Goal: Transaction & Acquisition: Purchase product/service

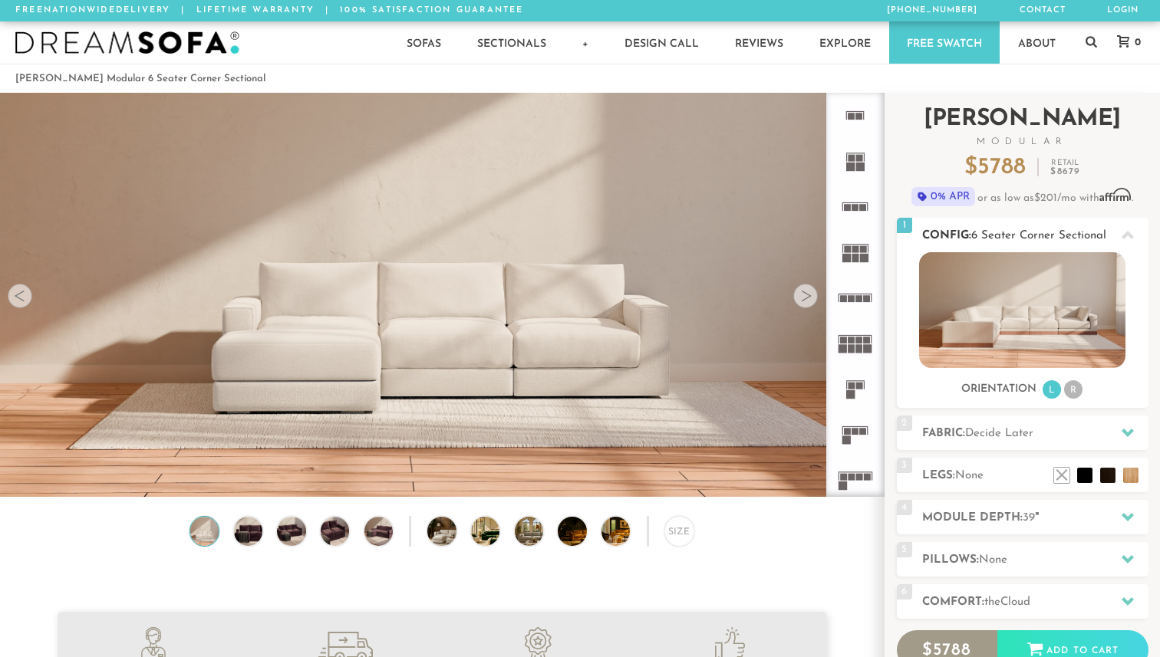
click at [1076, 387] on li "R" at bounding box center [1073, 389] width 18 height 18
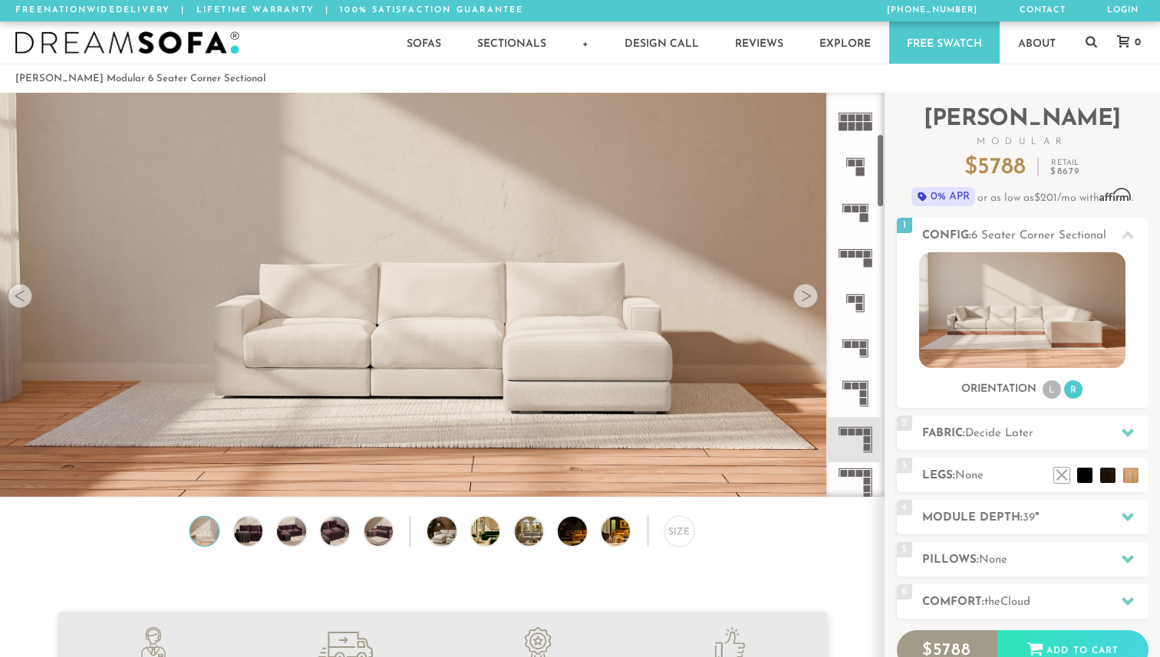
scroll to position [223, 0]
click at [860, 432] on rect at bounding box center [859, 431] width 7 height 7
click at [805, 295] on div at bounding box center [805, 296] width 25 height 25
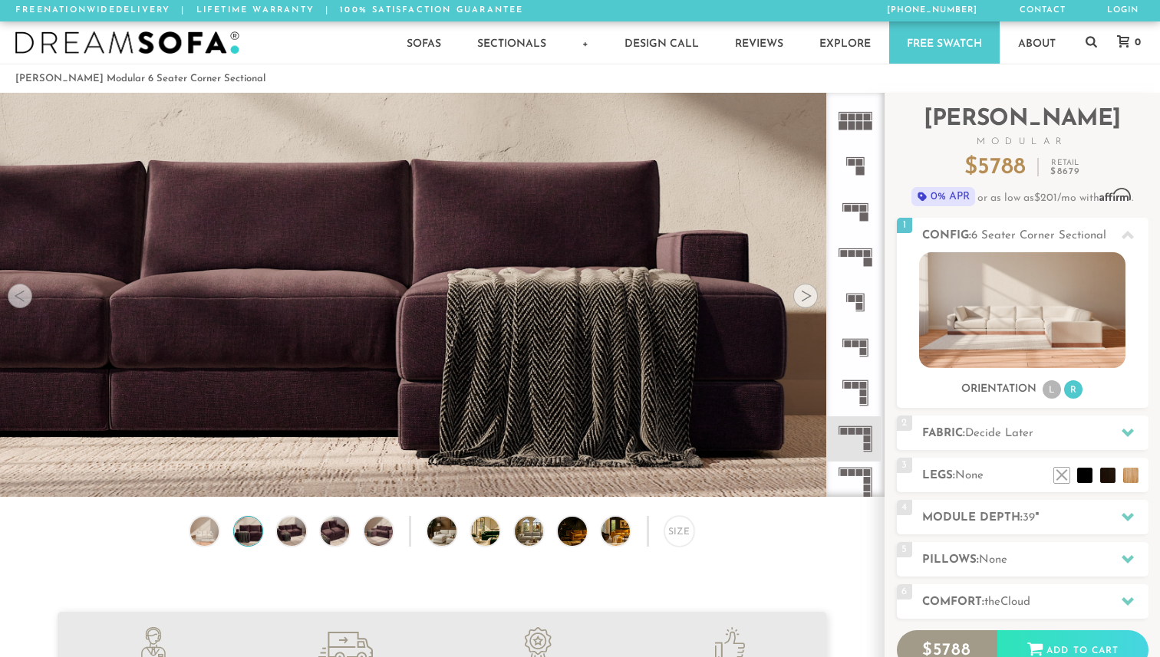
click at [805, 295] on div at bounding box center [805, 296] width 25 height 25
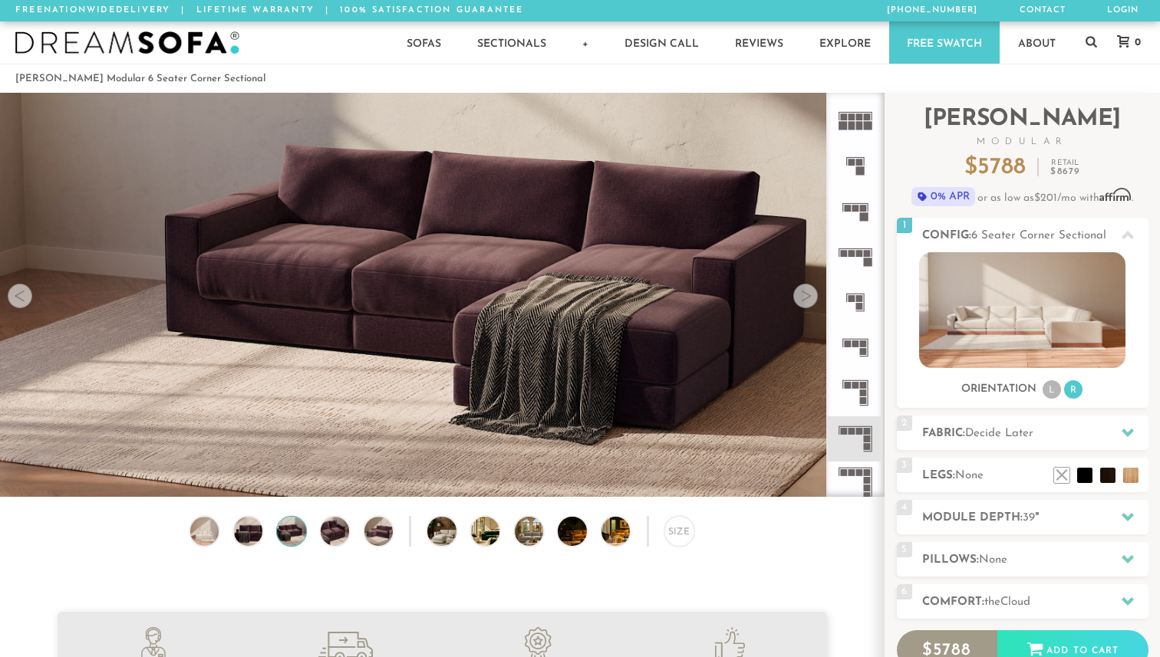
click at [805, 295] on div at bounding box center [805, 296] width 25 height 25
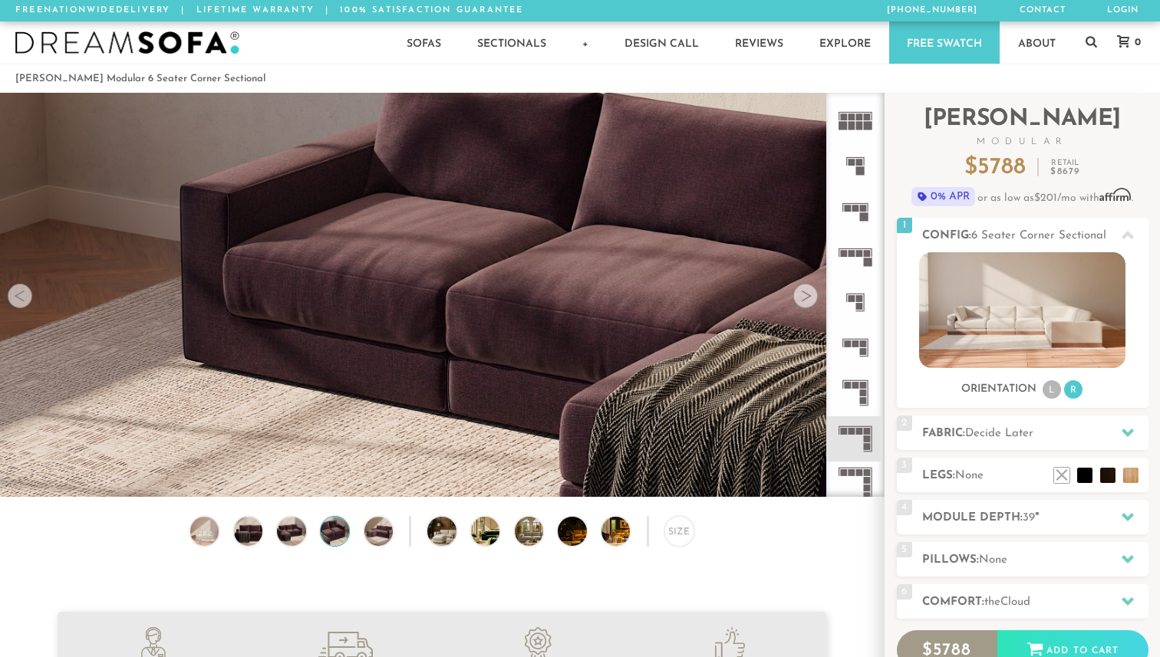
click at [805, 295] on div at bounding box center [805, 296] width 25 height 25
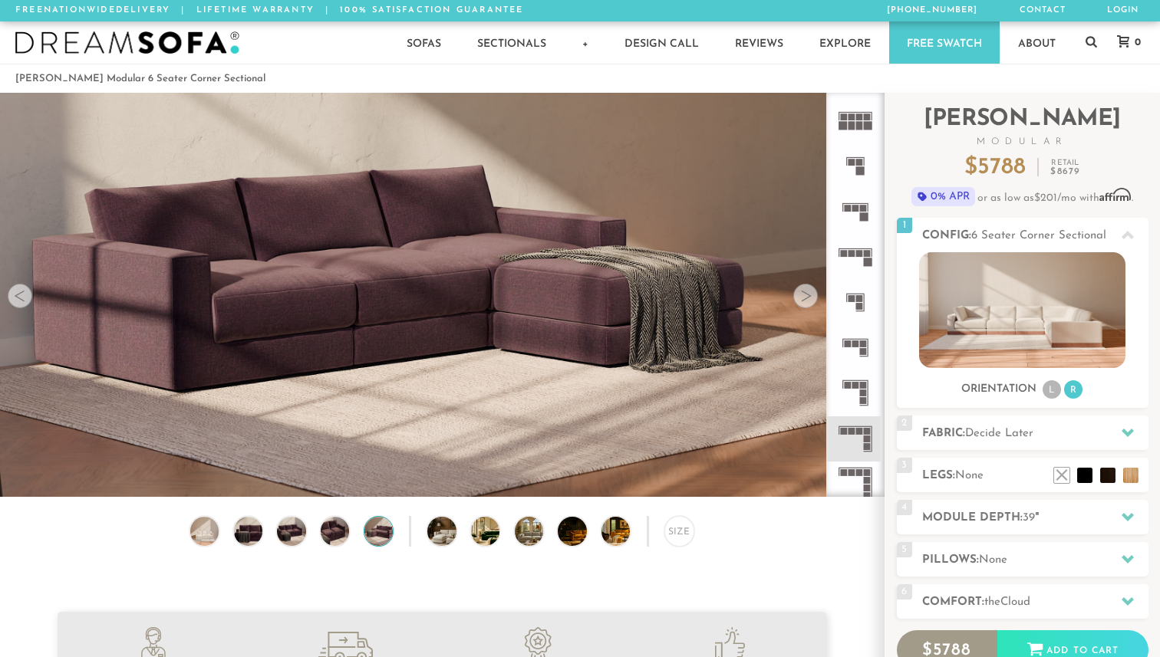
click at [805, 295] on div at bounding box center [805, 296] width 25 height 25
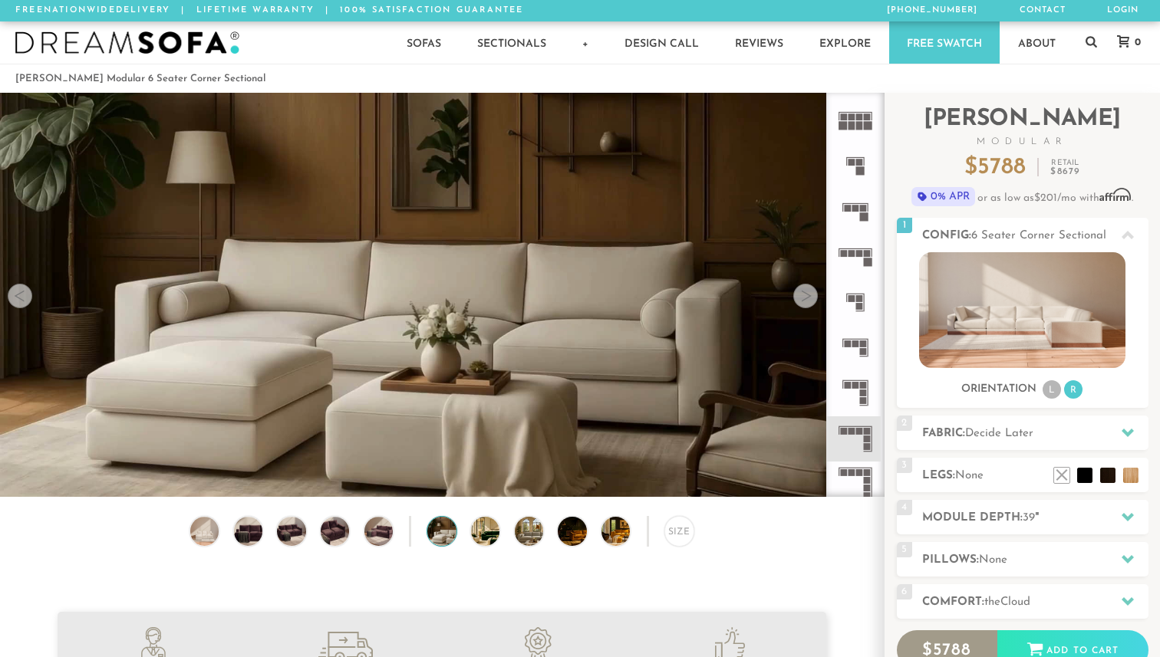
click at [805, 295] on div at bounding box center [805, 296] width 25 height 25
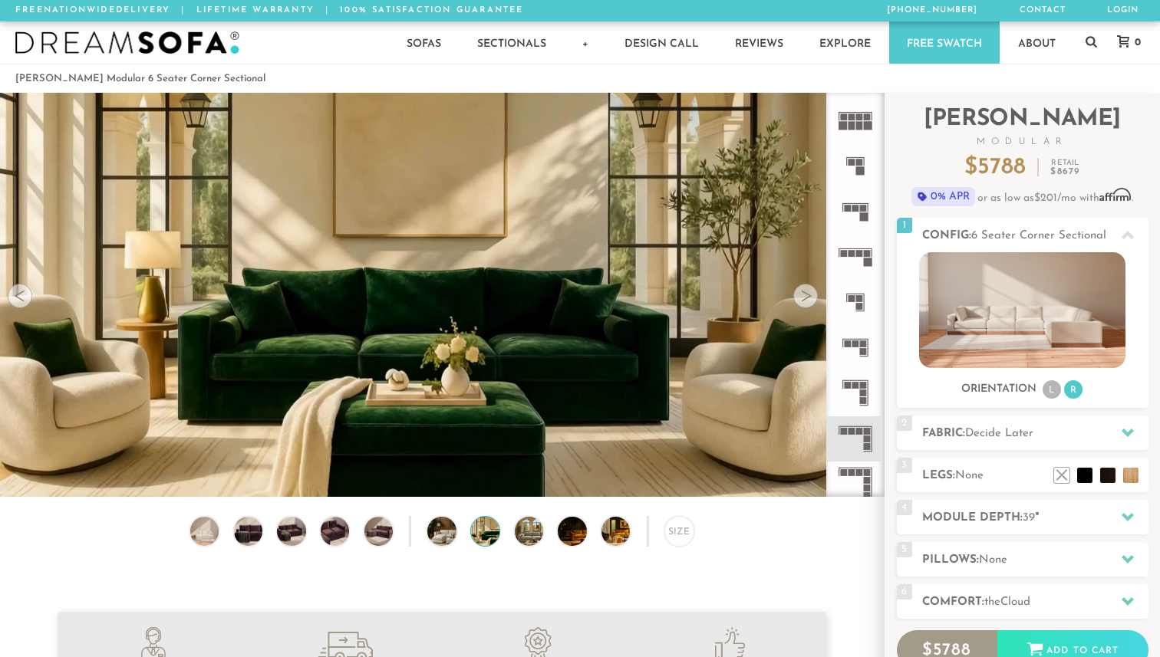
click at [805, 295] on div at bounding box center [805, 296] width 25 height 25
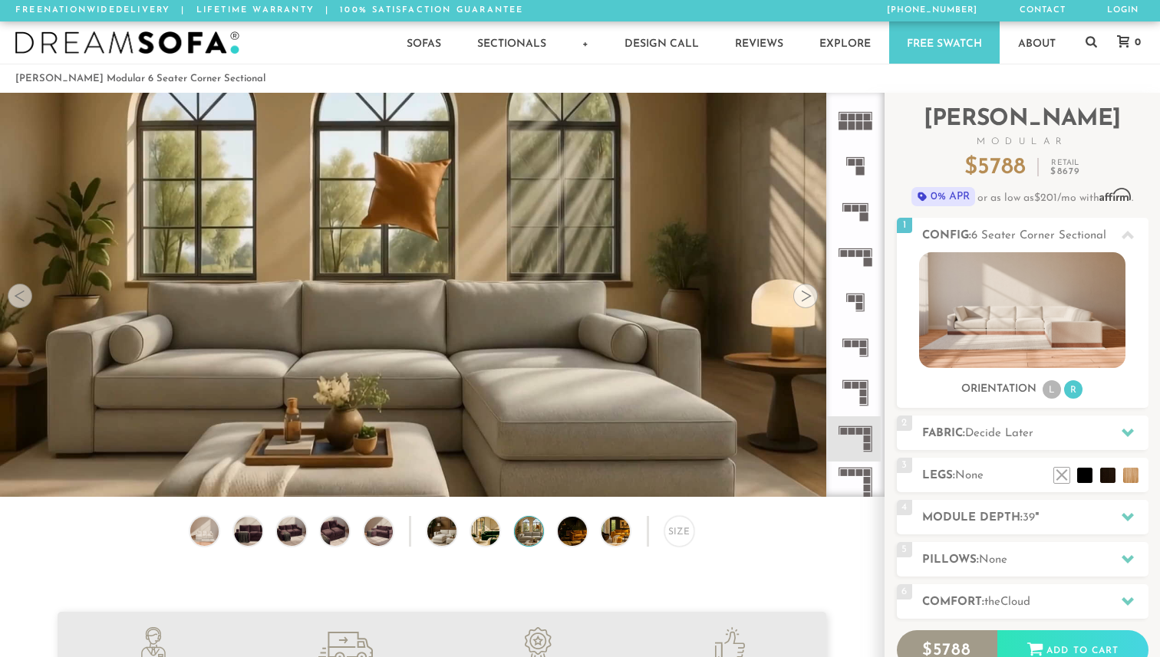
click at [805, 295] on div at bounding box center [805, 296] width 25 height 25
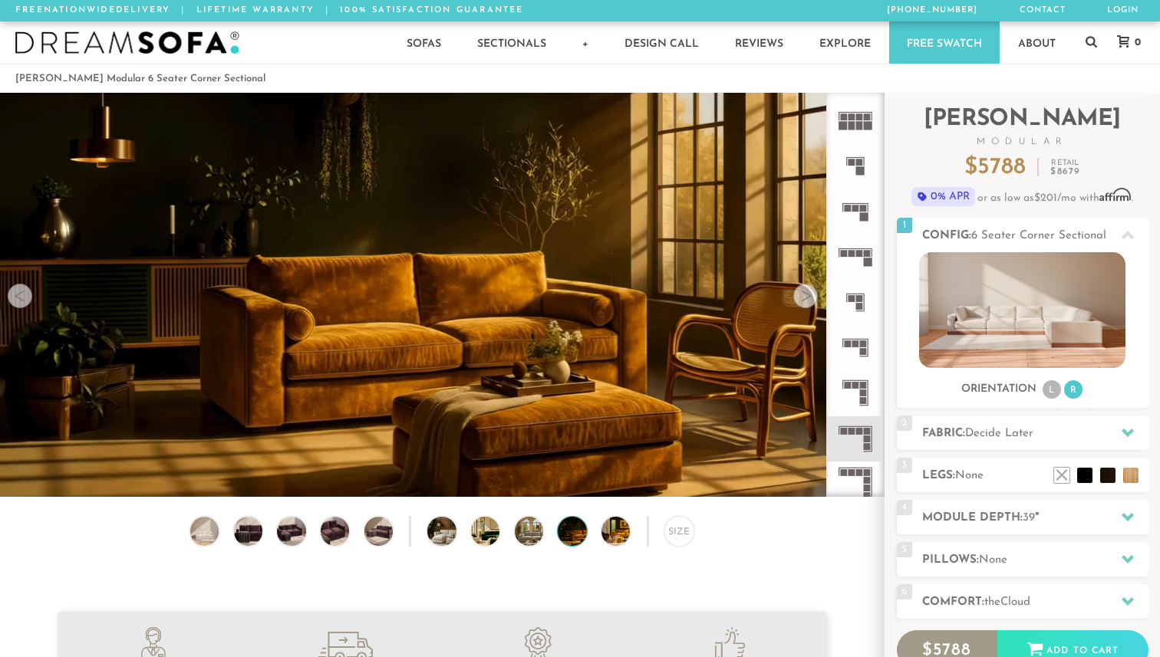
click at [805, 295] on div at bounding box center [805, 296] width 25 height 25
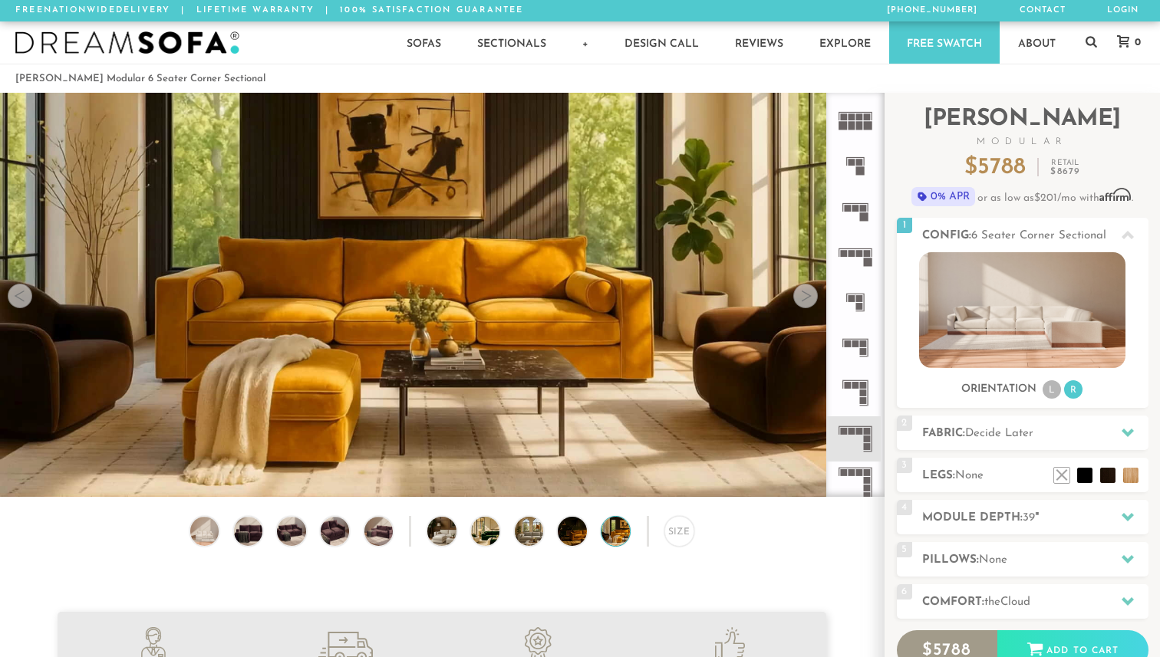
click at [805, 295] on div at bounding box center [805, 296] width 25 height 25
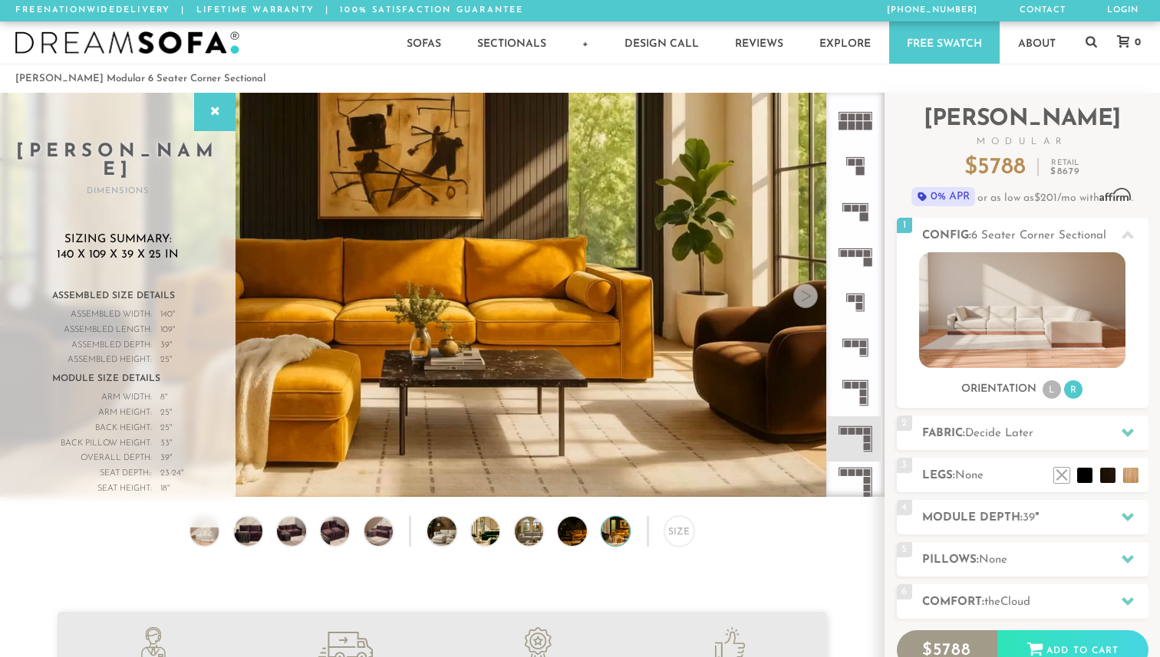
click at [805, 295] on div at bounding box center [805, 296] width 25 height 25
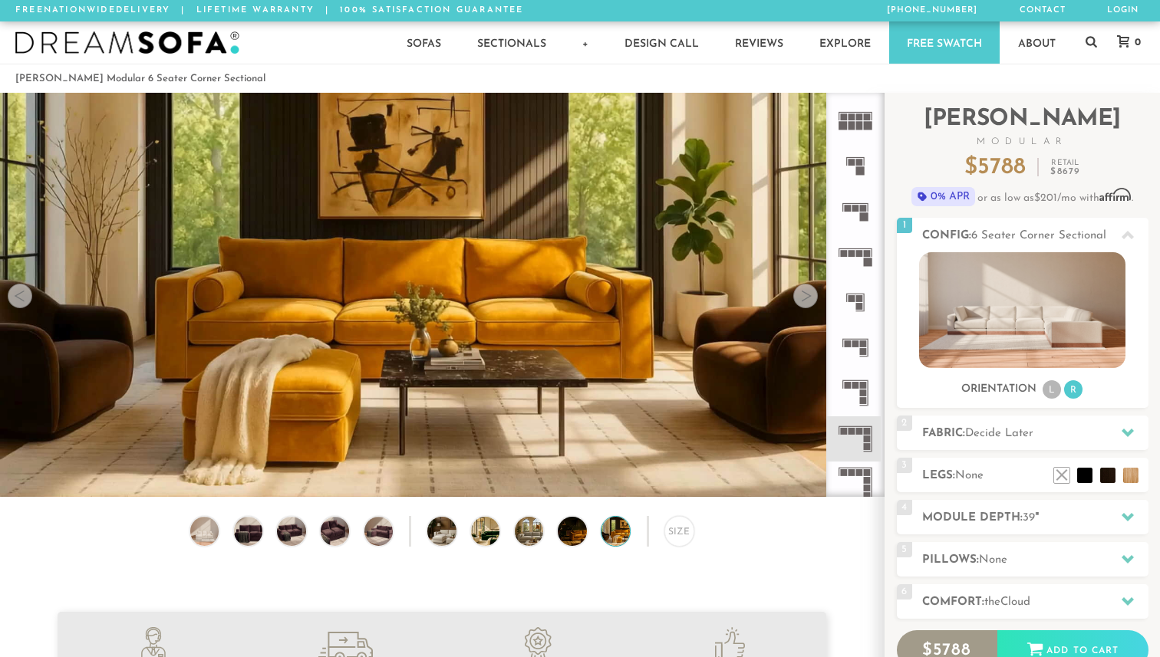
click at [805, 295] on div at bounding box center [805, 296] width 25 height 25
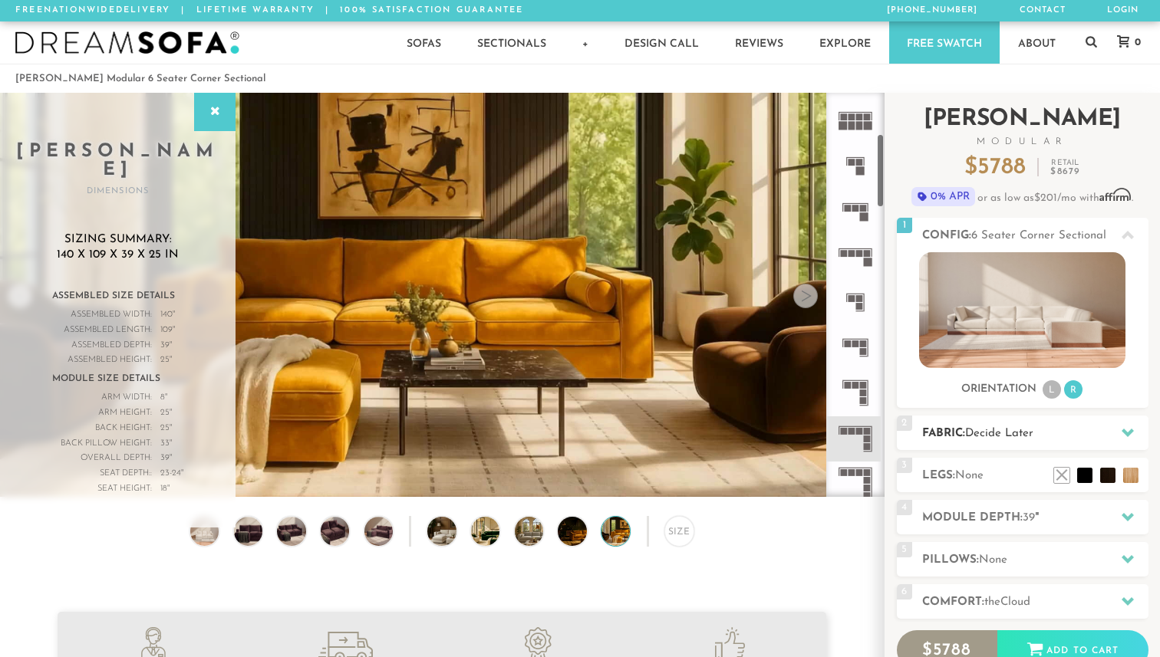
click at [996, 441] on h2 "Fabric: Decide Later" at bounding box center [1035, 434] width 226 height 18
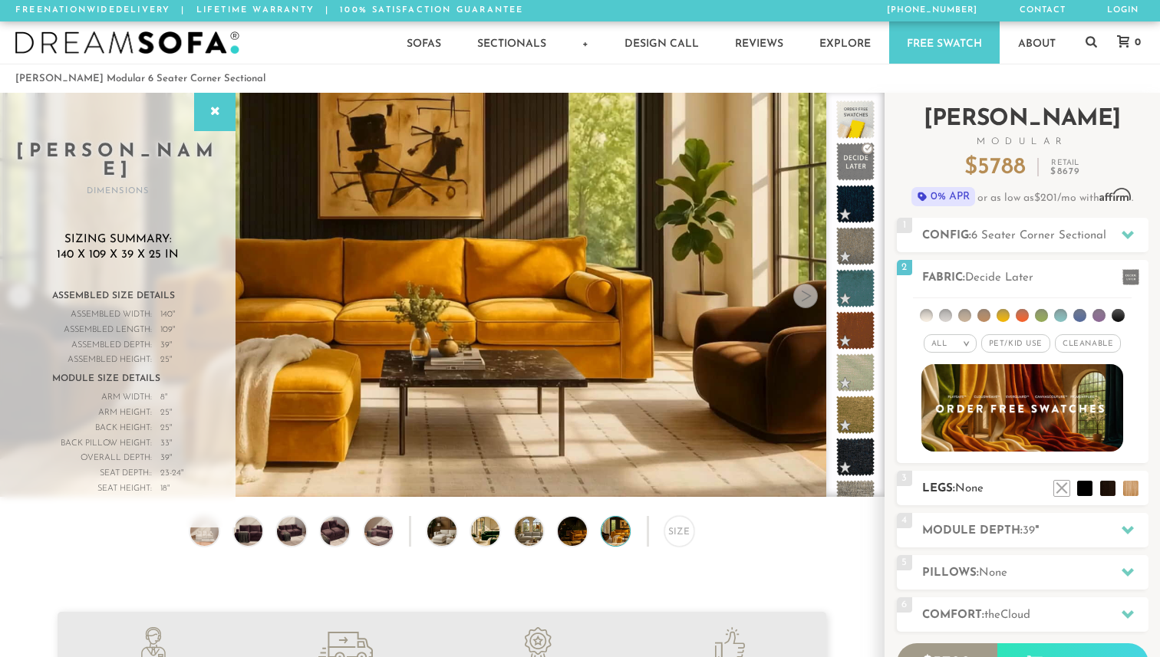
click at [992, 483] on h2 "Legs: None" at bounding box center [1035, 489] width 226 height 18
click at [1100, 481] on li at bounding box center [1084, 465] width 61 height 61
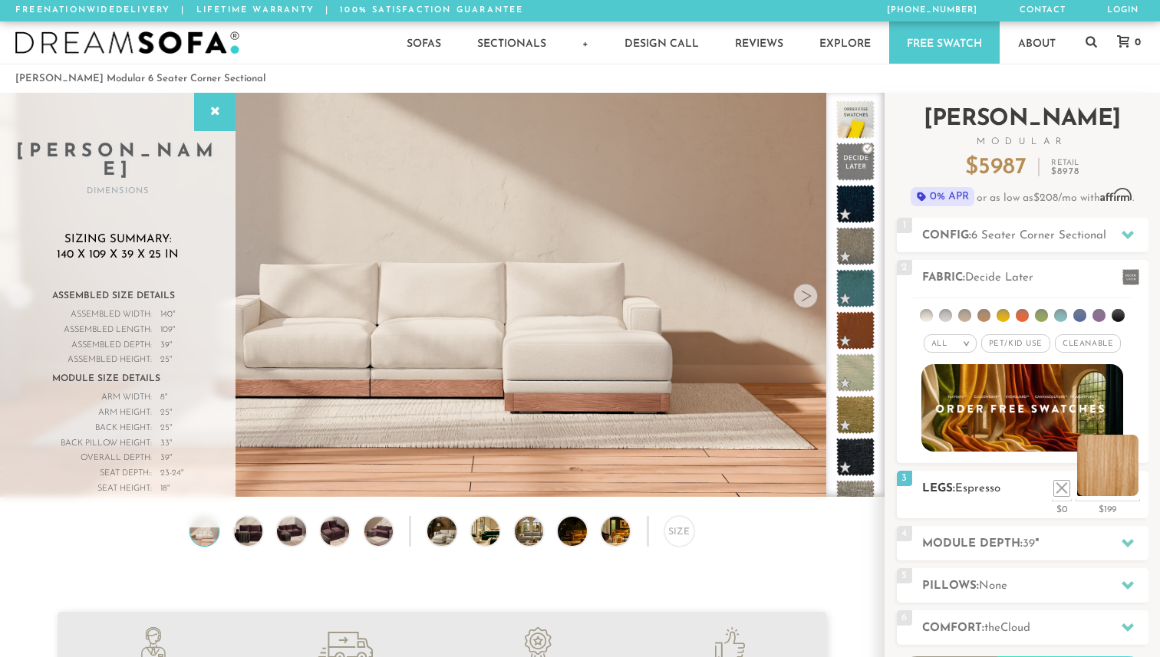
click at [1095, 487] on li at bounding box center [1107, 465] width 61 height 61
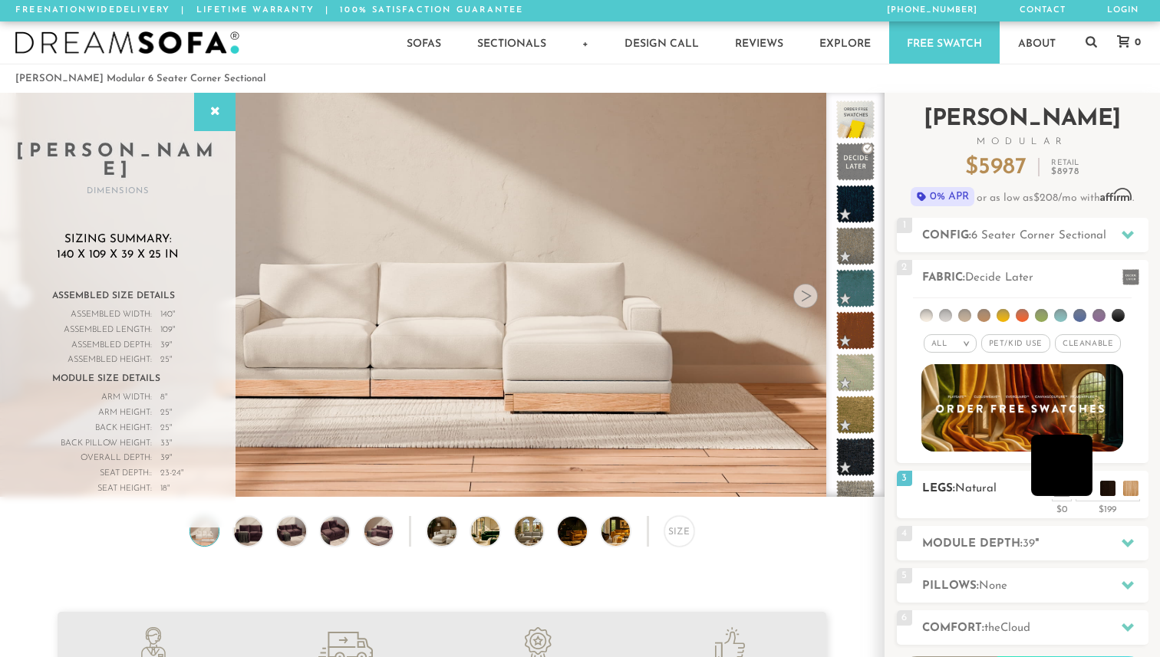
click at [1078, 489] on li at bounding box center [1061, 465] width 61 height 61
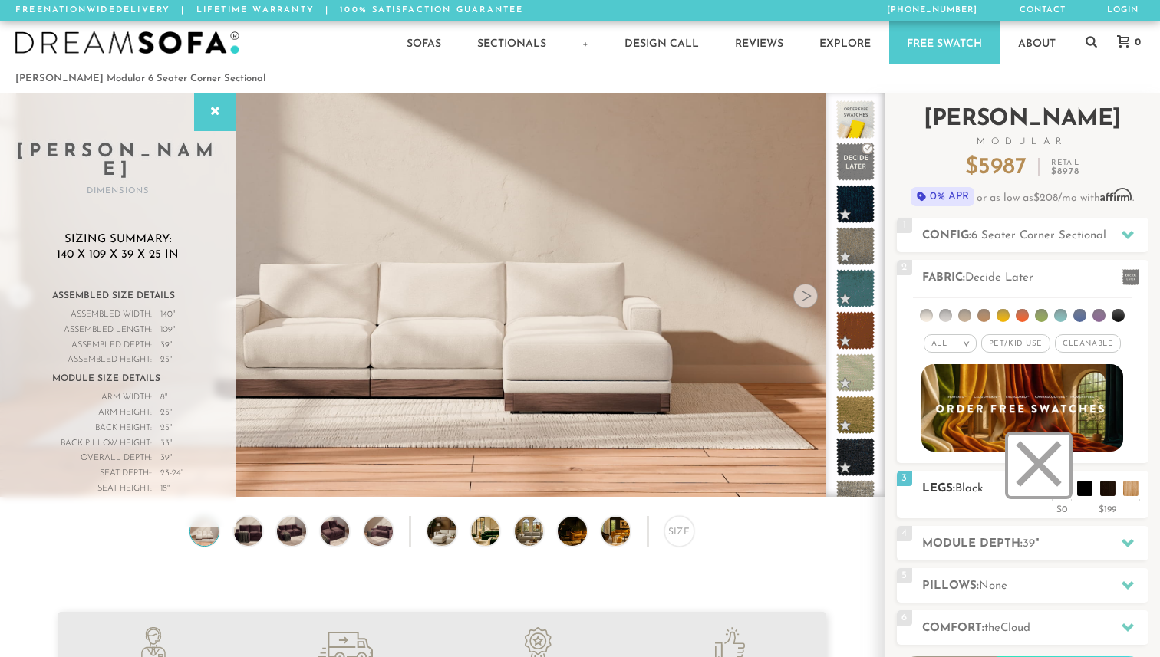
click at [1062, 492] on li at bounding box center [1038, 465] width 61 height 61
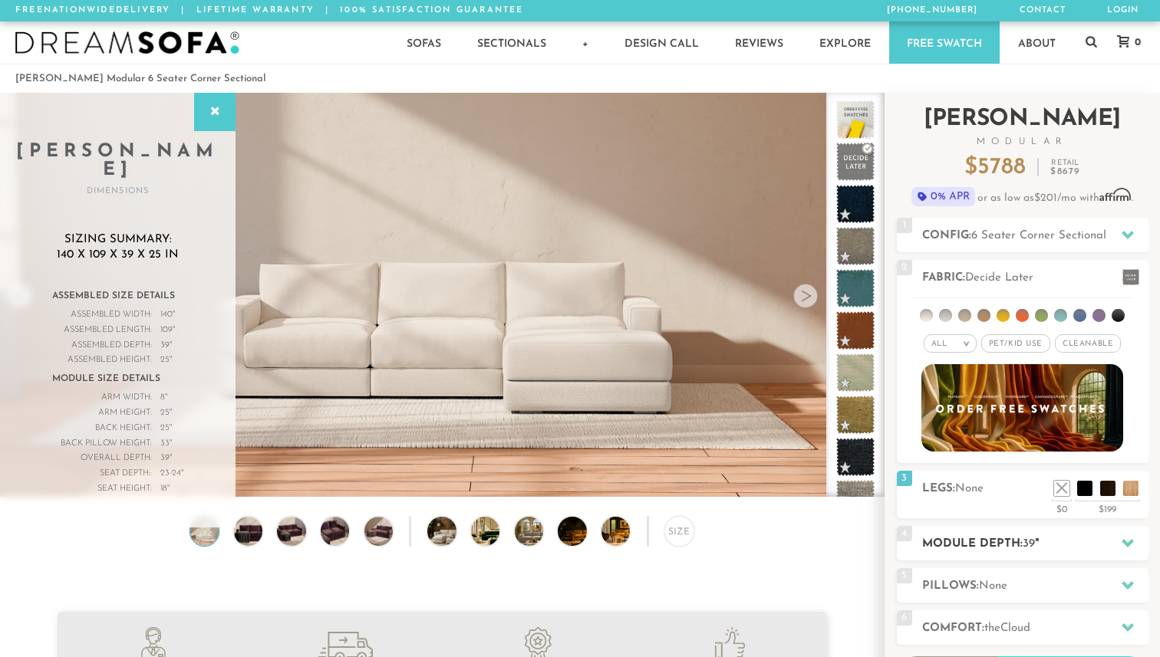
click at [1078, 541] on h2 "Module Depth: 39 "" at bounding box center [1035, 544] width 226 height 18
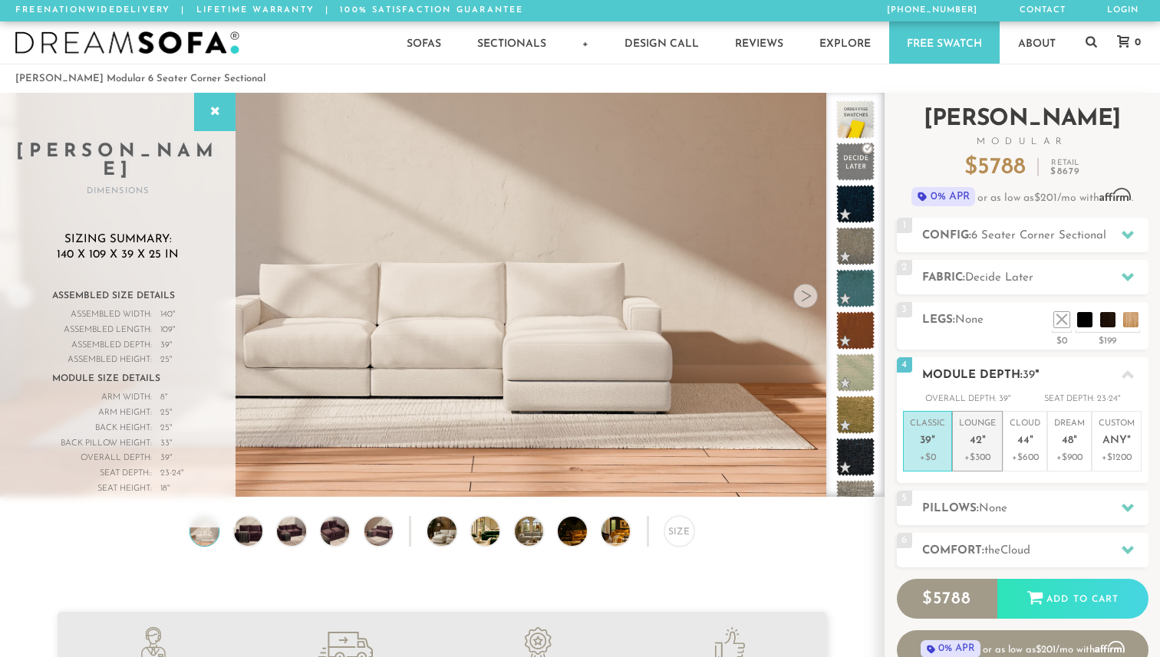
click at [997, 445] on li "Lounge 42 " +$300" at bounding box center [977, 441] width 51 height 61
click at [1124, 373] on icon at bounding box center [1127, 375] width 12 height 12
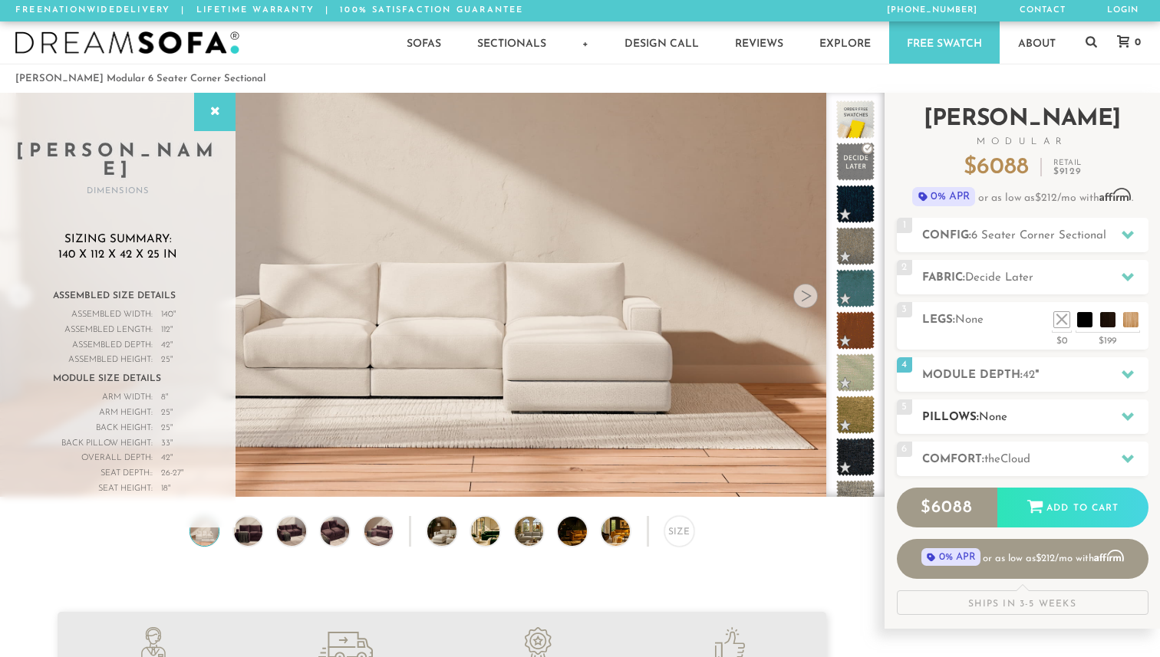
click at [1075, 416] on h2 "Pillows: None" at bounding box center [1035, 418] width 226 height 18
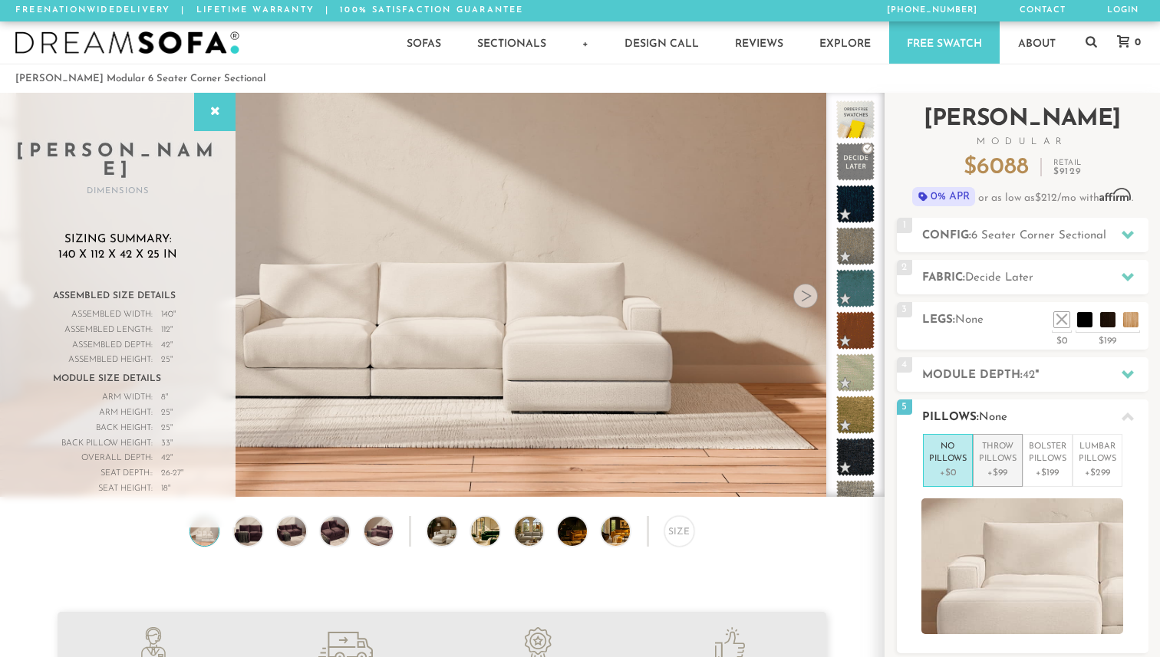
click at [1000, 446] on p "Throw Pillows" at bounding box center [998, 453] width 38 height 25
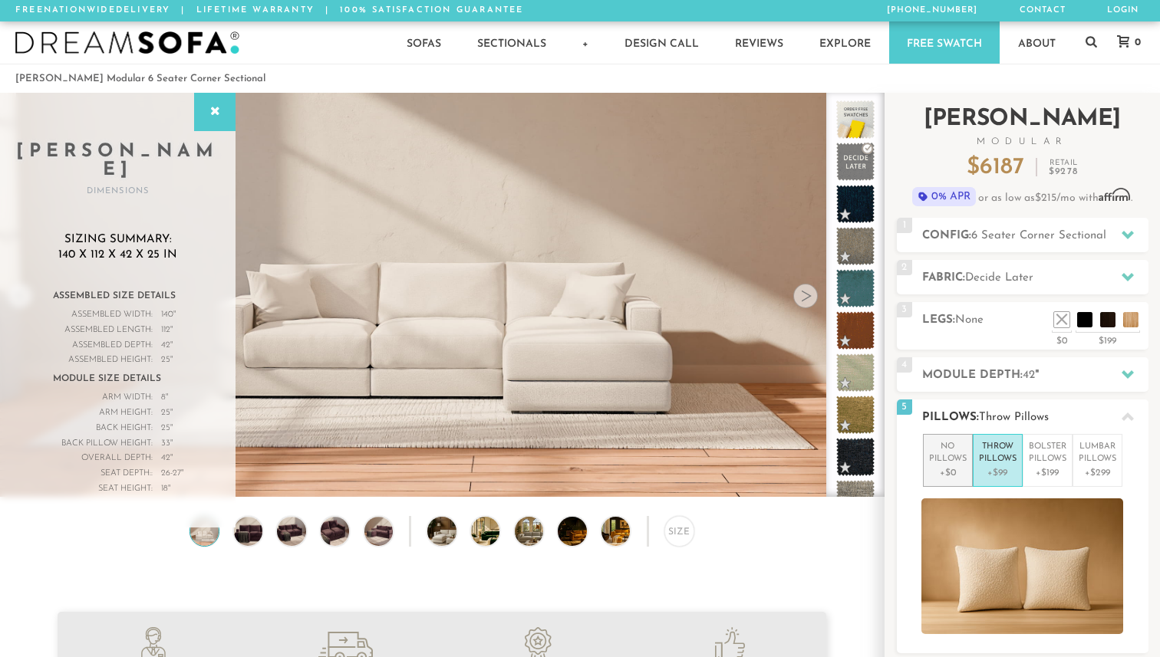
click at [953, 455] on p "No Pillows" at bounding box center [948, 453] width 38 height 25
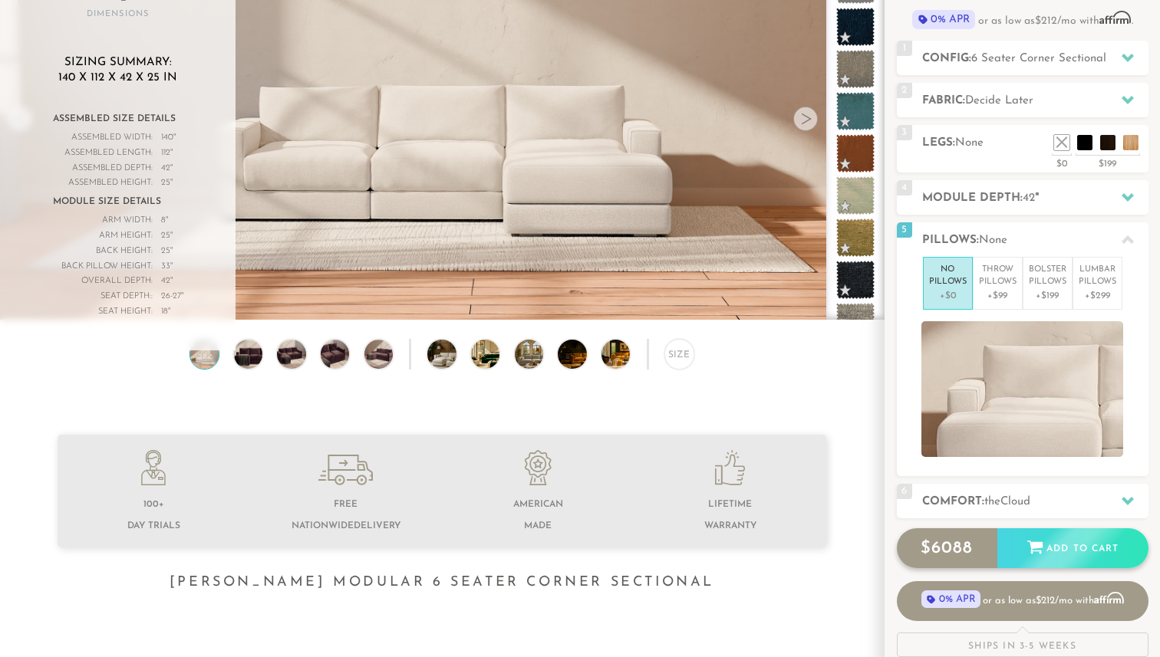
scroll to position [229, 0]
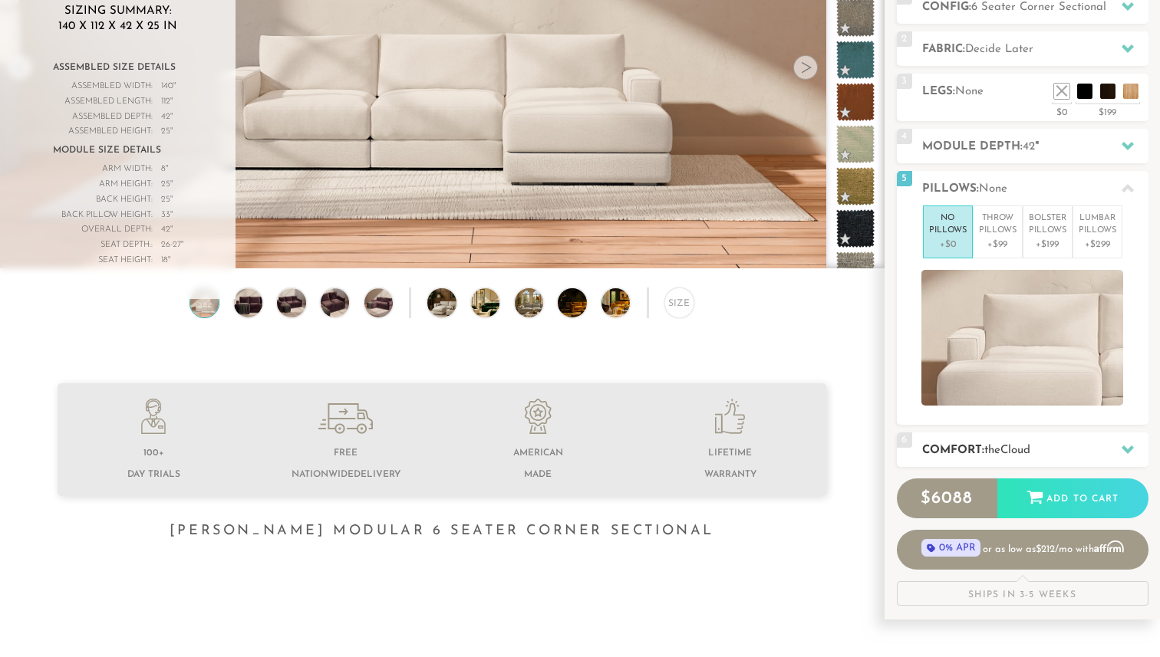
click at [971, 458] on div "6 Comfort: the Cloud soft" at bounding box center [1023, 450] width 252 height 35
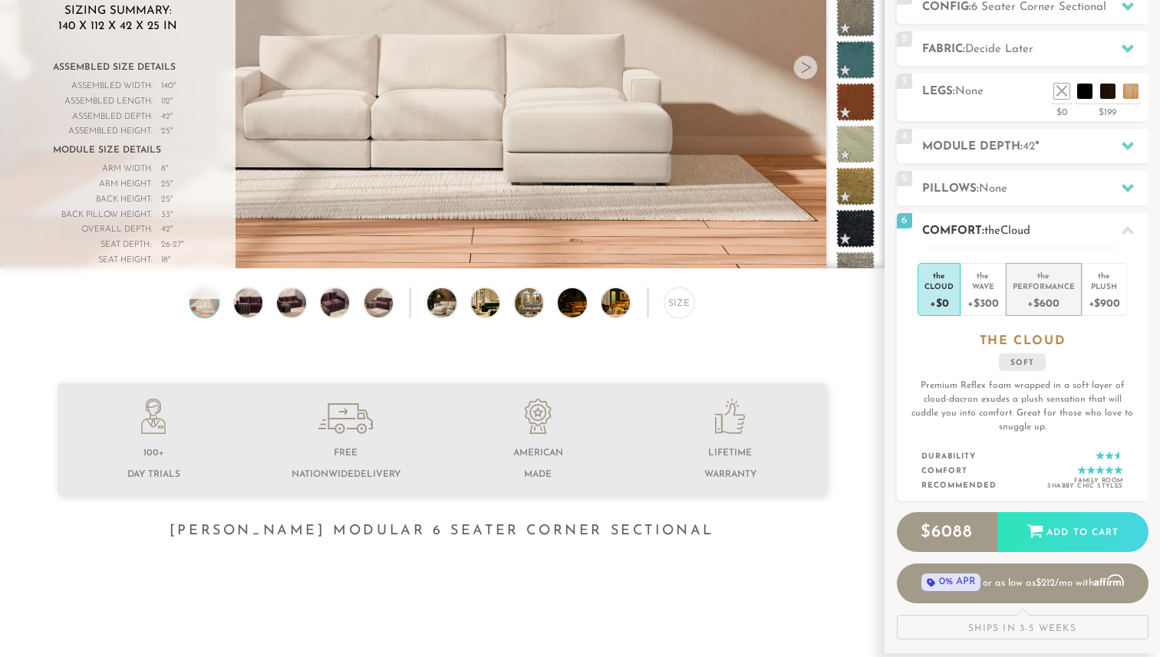
click at [1029, 304] on div "+$600" at bounding box center [1043, 302] width 62 height 22
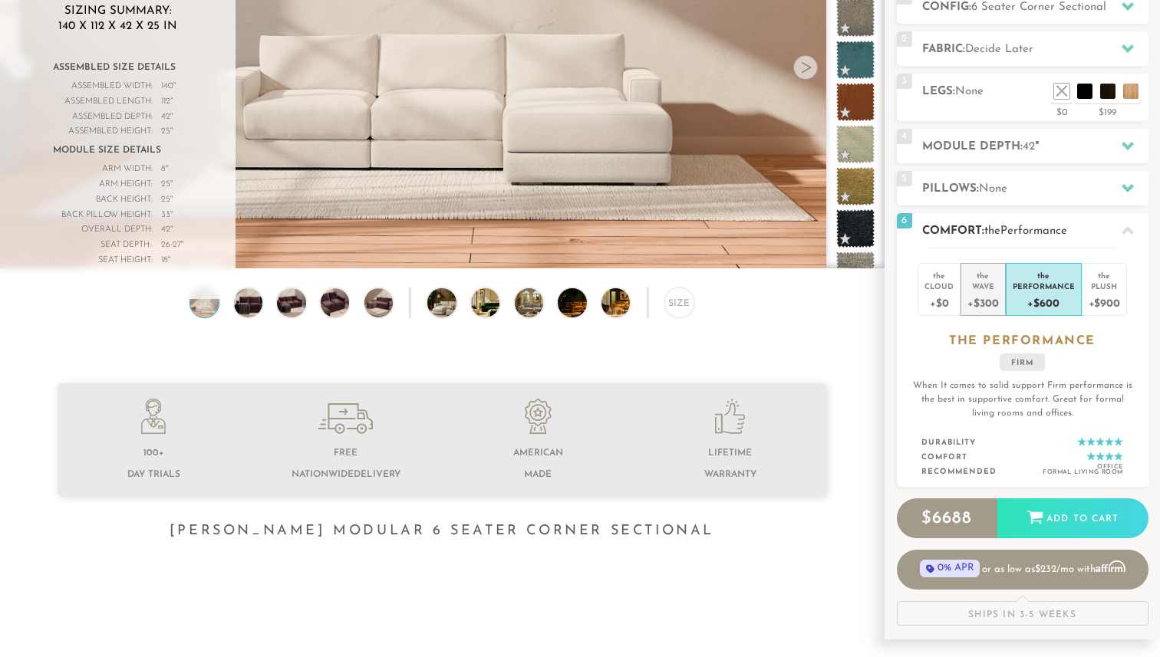
click at [996, 297] on div "+$300" at bounding box center [982, 302] width 31 height 22
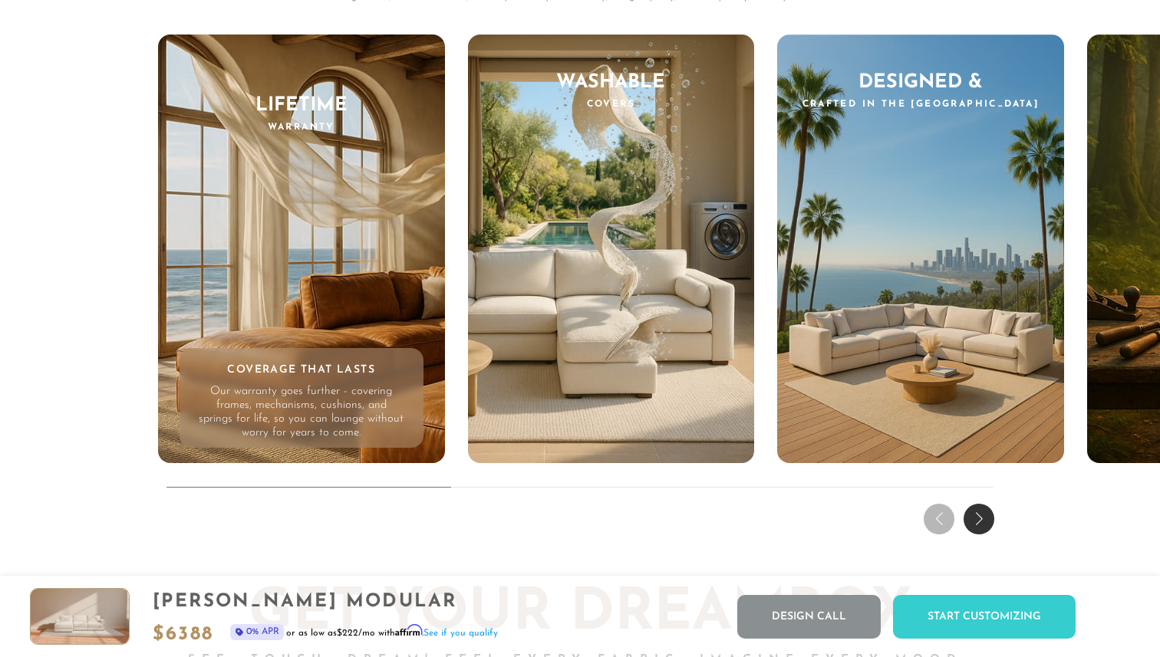
scroll to position [14566, 0]
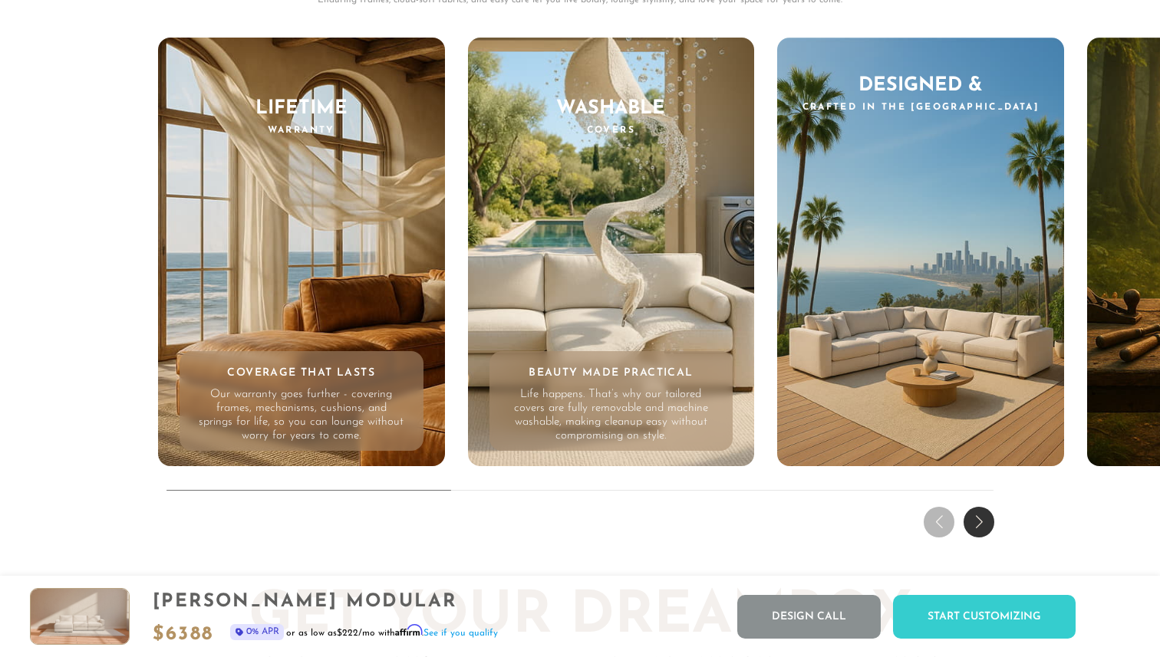
click at [631, 246] on div "Washable Covers Beauty Made Practical Life happens. That’s why our tailored cov…" at bounding box center [611, 253] width 287 height 430
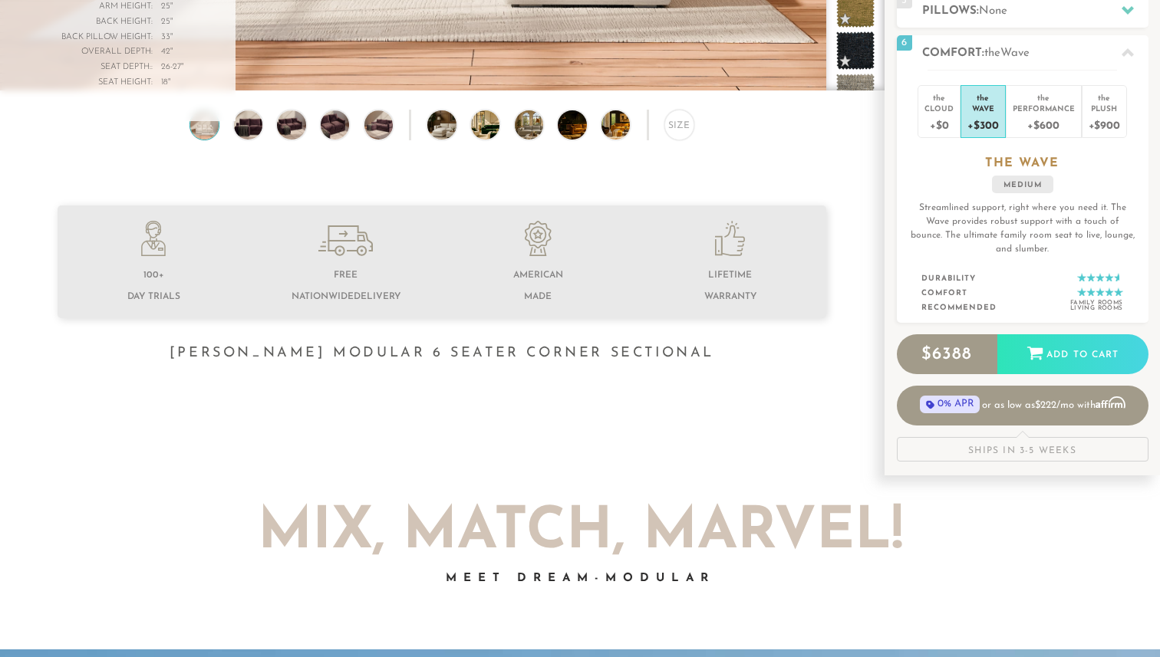
scroll to position [424, 0]
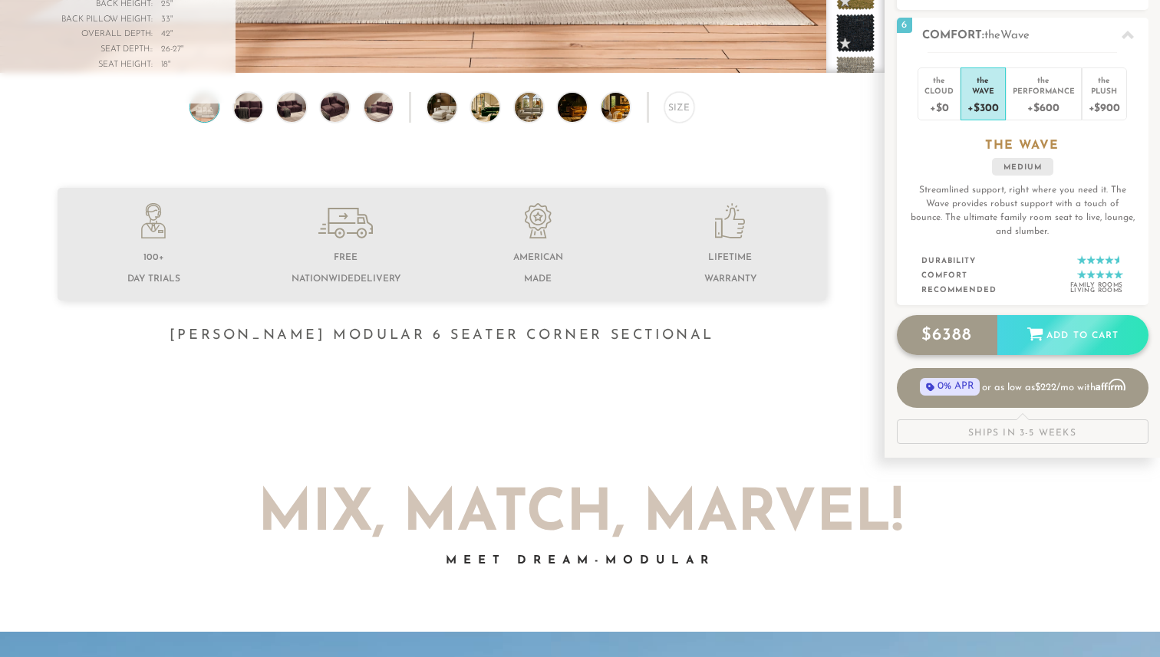
click at [1071, 325] on div "Add to Cart" at bounding box center [1072, 335] width 151 height 41
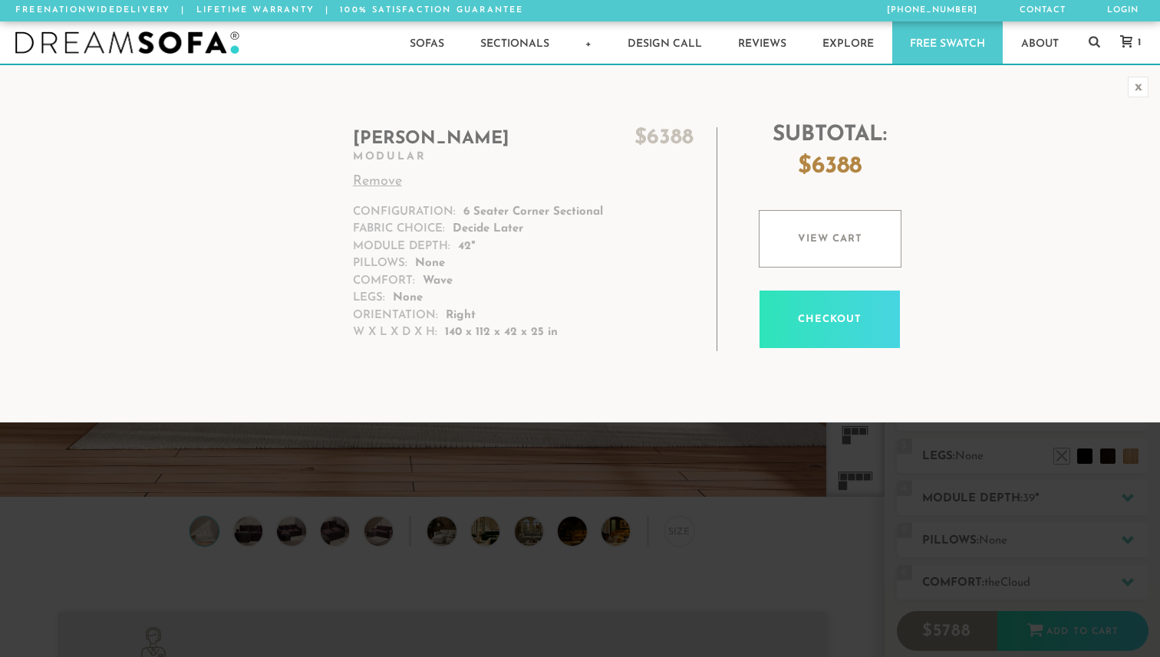
scroll to position [17041, 1160]
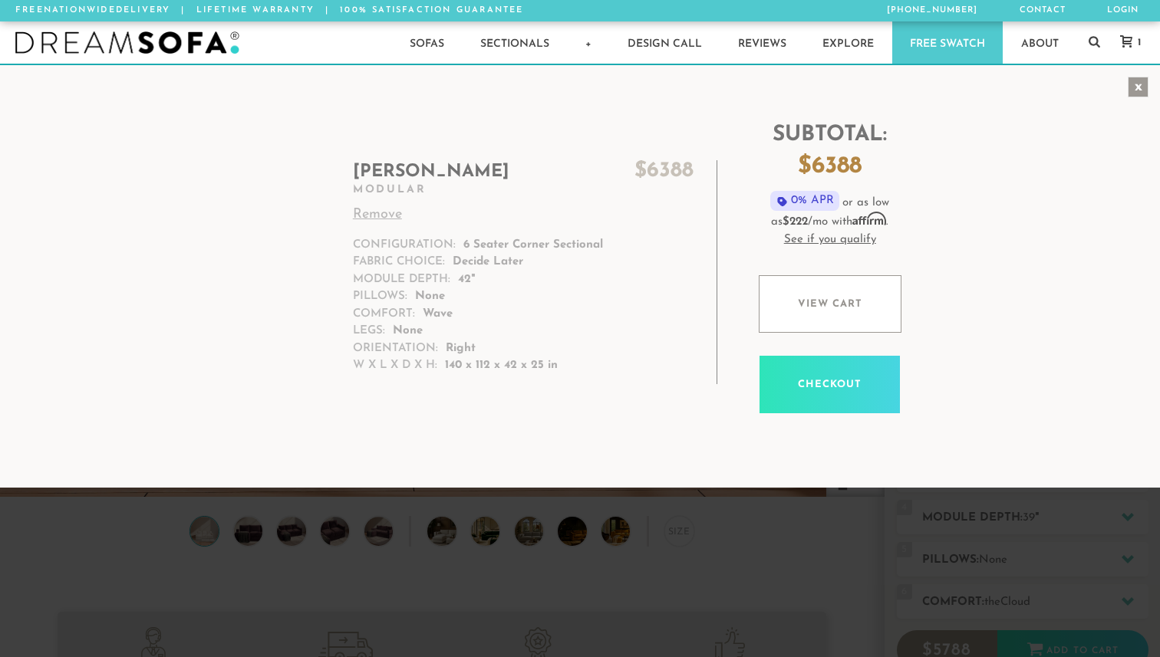
click at [1132, 87] on div "x" at bounding box center [1137, 87] width 21 height 21
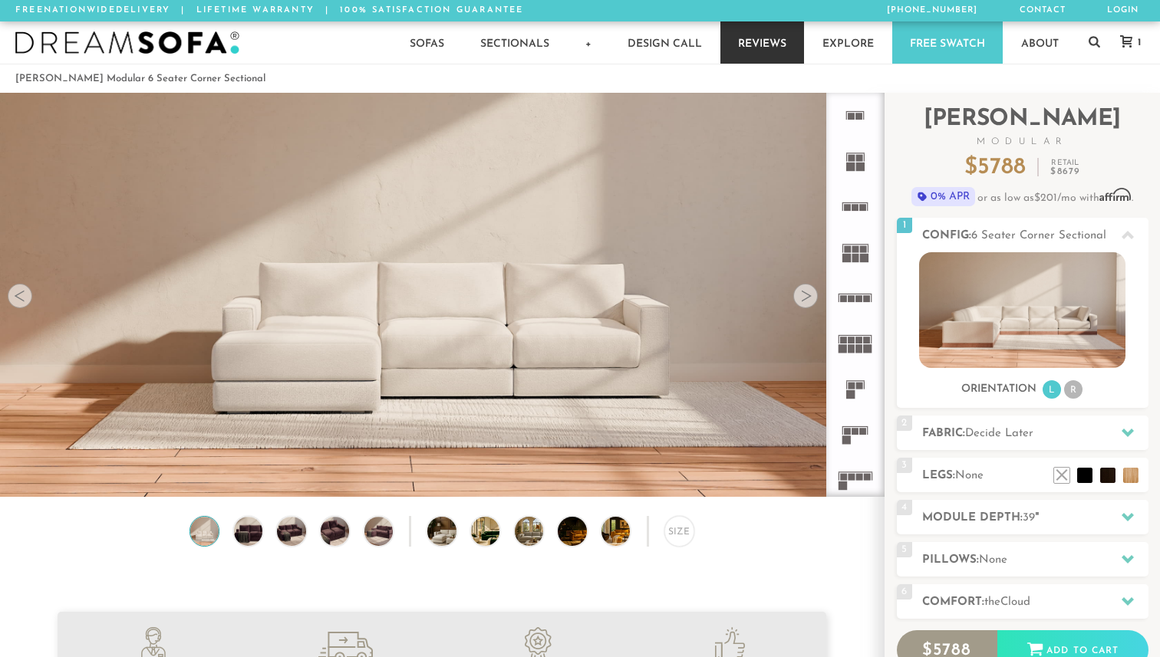
click at [759, 38] on link "Reviews" at bounding box center [762, 42] width 84 height 42
